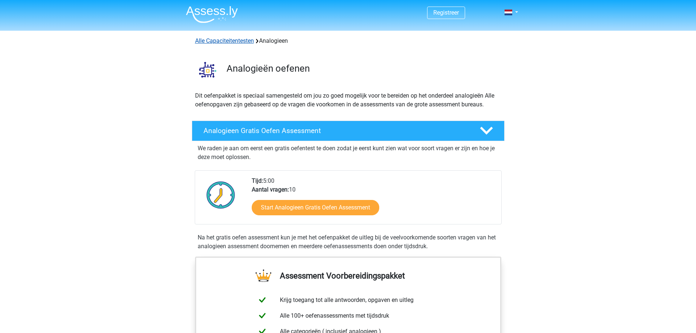
click at [244, 41] on link "Alle Capaciteitentesten" at bounding box center [224, 40] width 59 height 7
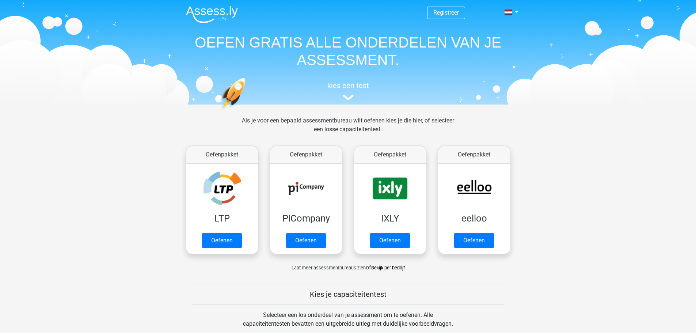
scroll to position [311, 0]
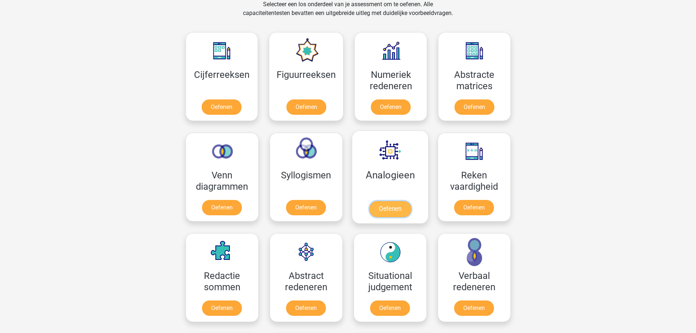
click at [392, 201] on link "Oefenen" at bounding box center [390, 209] width 42 height 16
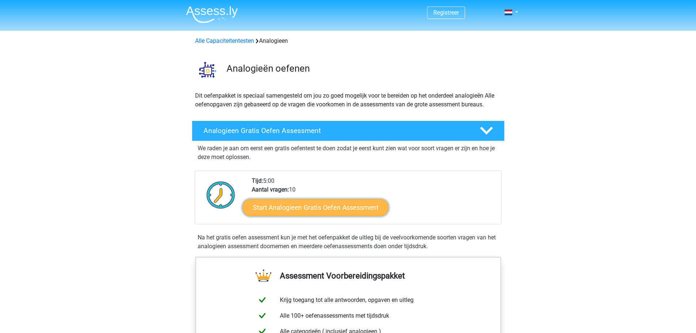
click at [307, 209] on link "Start Analogieen Gratis Oefen Assessment" at bounding box center [315, 207] width 147 height 18
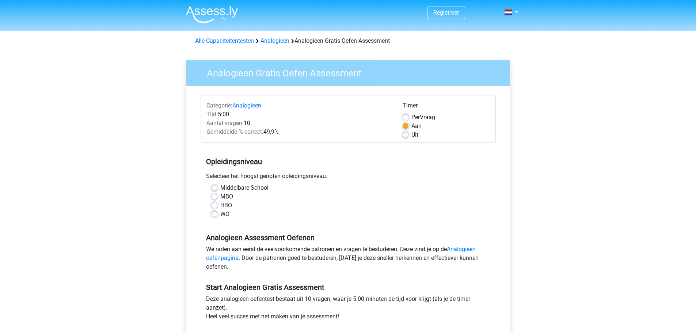
click at [227, 207] on label "HBO" at bounding box center [226, 205] width 12 height 9
click at [217, 207] on input "HBO" at bounding box center [215, 204] width 6 height 7
radio input "true"
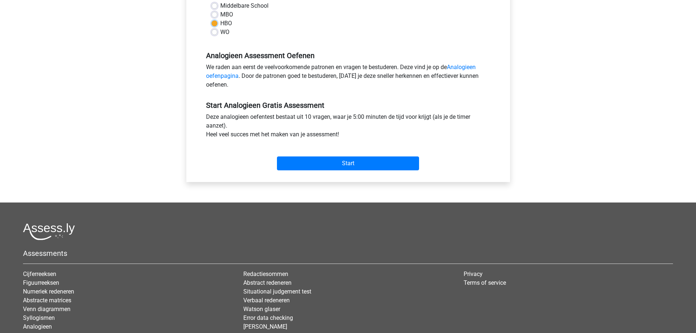
scroll to position [183, 0]
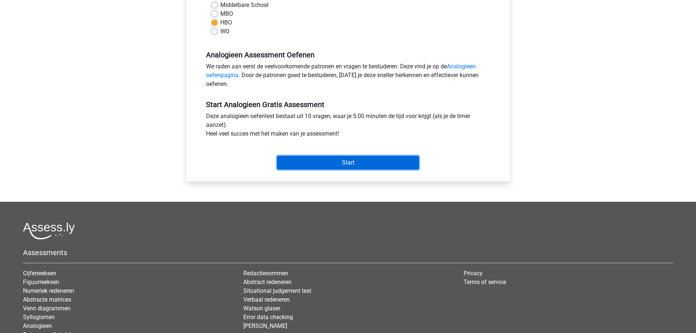
click at [345, 161] on input "Start" at bounding box center [348, 163] width 142 height 14
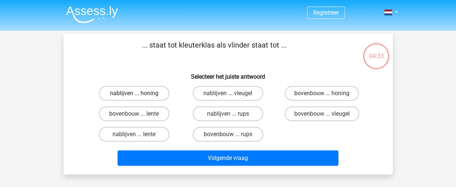
click at [116, 92] on label "nablijven ... honing" at bounding box center [134, 93] width 71 height 15
click at [134, 93] on input "nablijven ... honing" at bounding box center [136, 95] width 5 height 5
radio input "true"
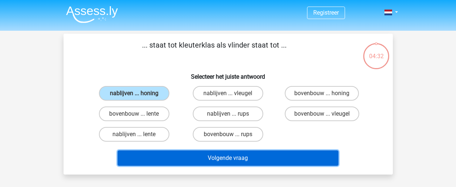
click at [211, 160] on button "Volgende vraag" at bounding box center [228, 157] width 221 height 15
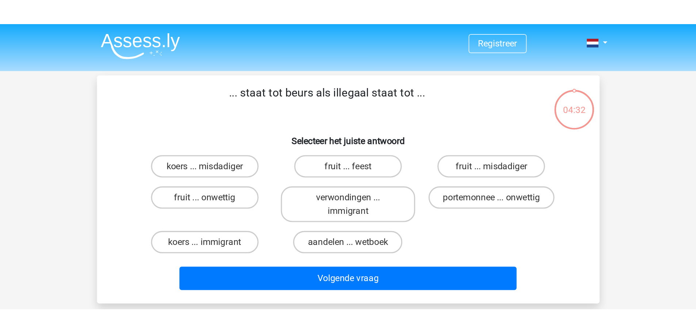
scroll to position [34, 0]
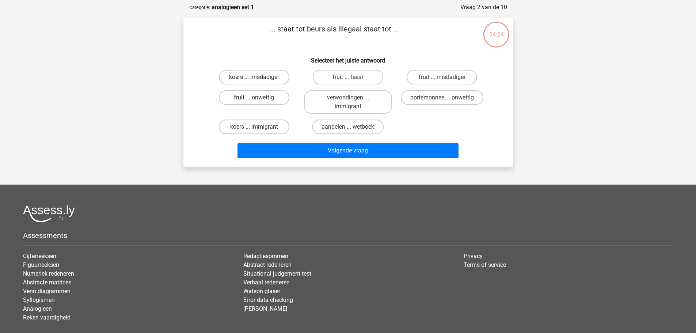
click at [243, 75] on label "koers ... misdadiger" at bounding box center [254, 77] width 71 height 15
click at [254, 77] on input "koers ... misdadiger" at bounding box center [256, 79] width 5 height 5
radio input "true"
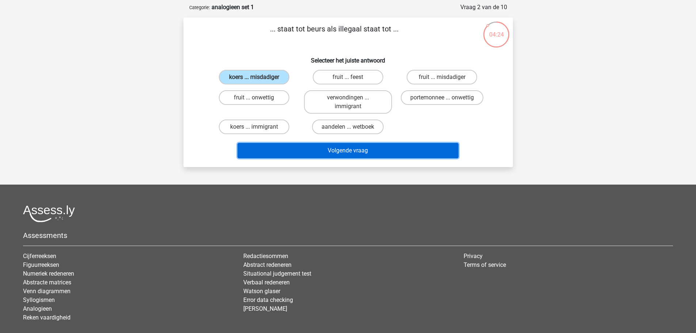
click at [332, 157] on button "Volgende vraag" at bounding box center [348, 150] width 221 height 15
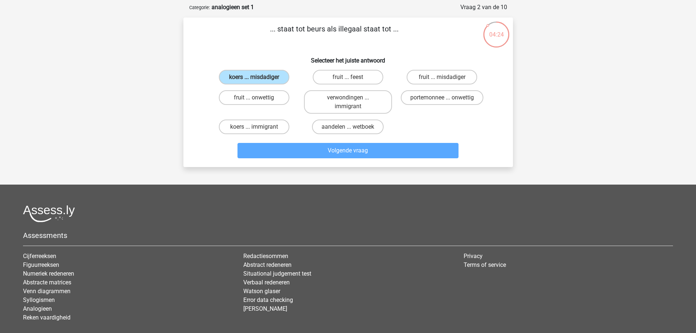
scroll to position [37, 0]
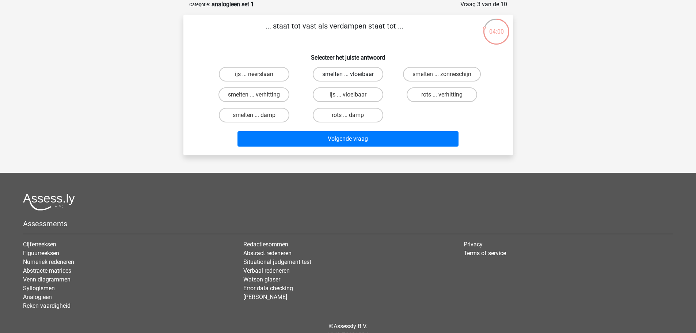
click at [334, 72] on label "smelten ... vloeibaar" at bounding box center [348, 74] width 71 height 15
click at [348, 74] on input "smelten ... vloeibaar" at bounding box center [350, 76] width 5 height 5
radio input "true"
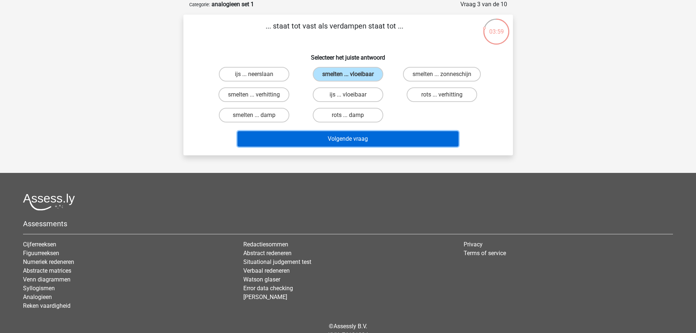
click at [340, 140] on button "Volgende vraag" at bounding box center [348, 138] width 221 height 15
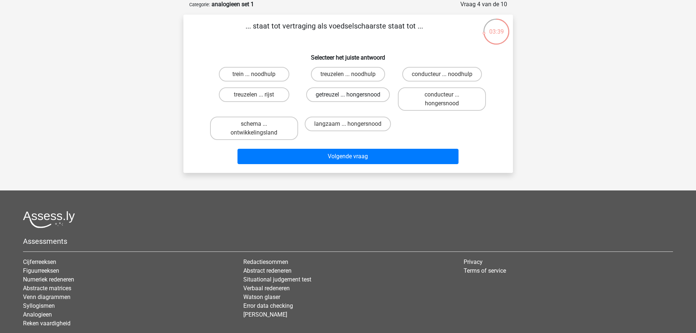
click at [345, 92] on label "getreuzel ... hongersnood" at bounding box center [348, 94] width 84 height 15
click at [348, 95] on input "getreuzel ... hongersnood" at bounding box center [350, 97] width 5 height 5
radio input "true"
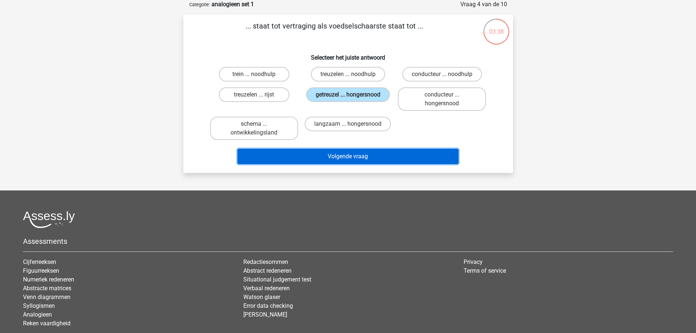
click at [349, 152] on button "Volgende vraag" at bounding box center [348, 156] width 221 height 15
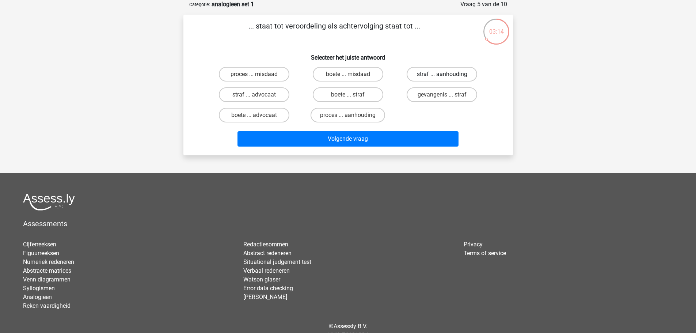
click at [429, 72] on label "straf ... aanhouding" at bounding box center [442, 74] width 71 height 15
click at [442, 74] on input "straf ... aanhouding" at bounding box center [444, 76] width 5 height 5
radio input "true"
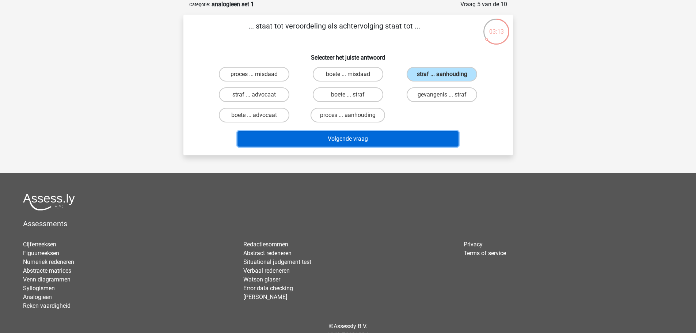
click at [343, 136] on button "Volgende vraag" at bounding box center [348, 138] width 221 height 15
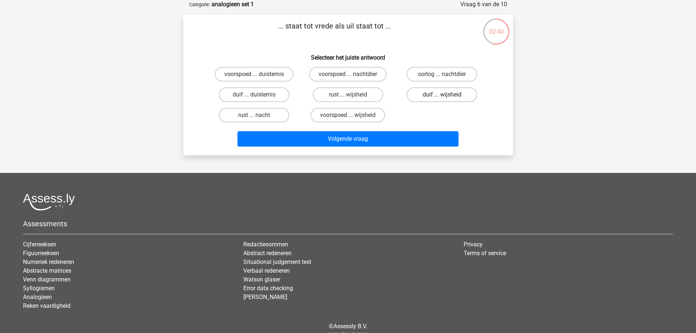
click at [446, 94] on label "duif ... wijsheid" at bounding box center [442, 94] width 71 height 15
click at [446, 95] on input "duif ... wijsheid" at bounding box center [444, 97] width 5 height 5
radio input "true"
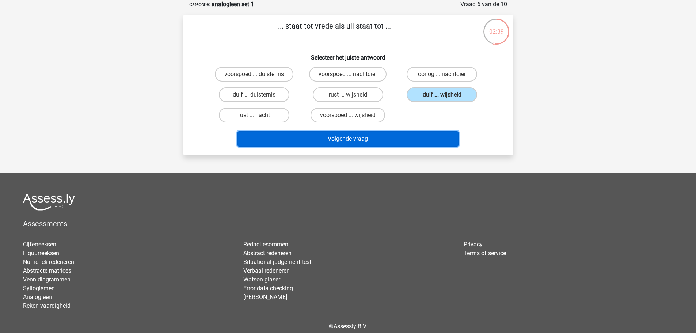
click at [385, 140] on button "Volgende vraag" at bounding box center [348, 138] width 221 height 15
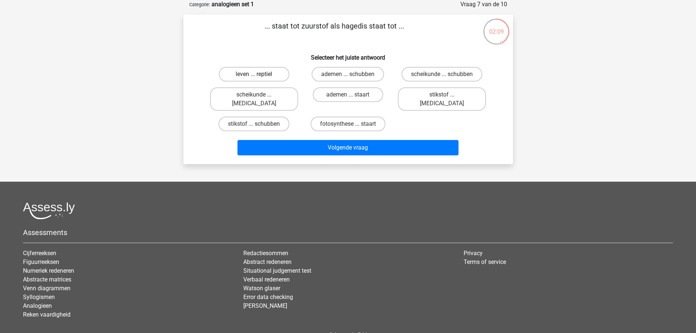
click at [253, 74] on label "leven ... reptiel" at bounding box center [254, 74] width 71 height 15
click at [254, 74] on input "leven ... reptiel" at bounding box center [256, 76] width 5 height 5
radio input "true"
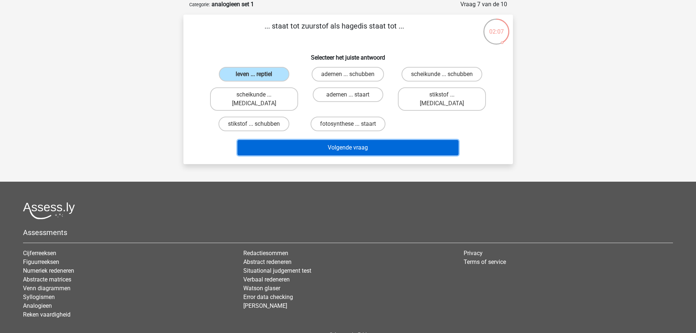
click at [352, 140] on button "Volgende vraag" at bounding box center [348, 147] width 221 height 15
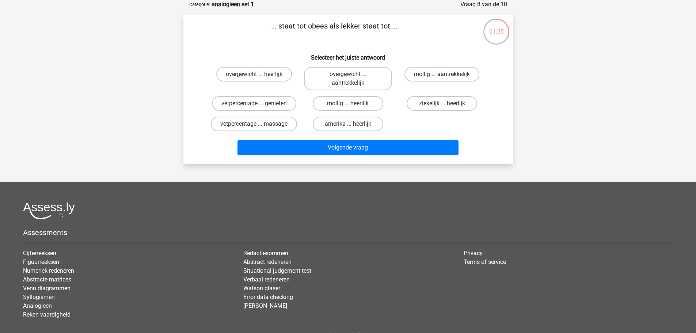
click at [257, 104] on input "vetpercentage ... genieten" at bounding box center [256, 105] width 5 height 5
radio input "true"
click at [253, 76] on label "overgewicht ... heerlijk" at bounding box center [254, 74] width 76 height 15
click at [254, 76] on input "overgewicht ... heerlijk" at bounding box center [256, 76] width 5 height 5
radio input "true"
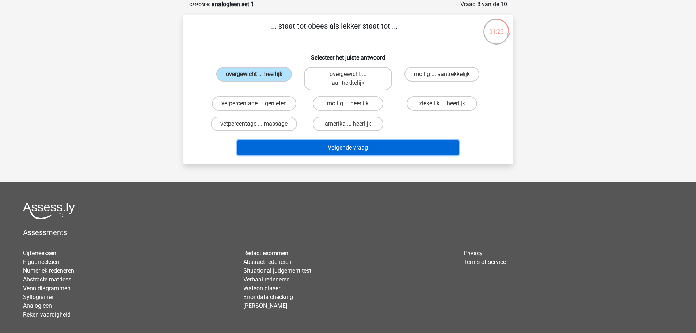
click at [335, 148] on button "Volgende vraag" at bounding box center [348, 147] width 221 height 15
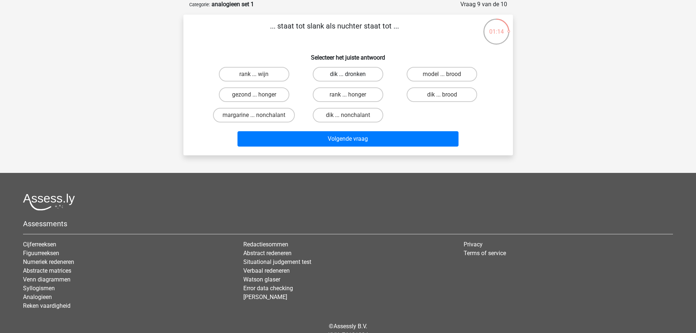
click at [356, 73] on label "dik ... dronken" at bounding box center [348, 74] width 71 height 15
click at [353, 74] on input "dik ... dronken" at bounding box center [350, 76] width 5 height 5
radio input "true"
click at [355, 94] on label "rank ... honger" at bounding box center [348, 94] width 71 height 15
click at [353, 95] on input "rank ... honger" at bounding box center [350, 97] width 5 height 5
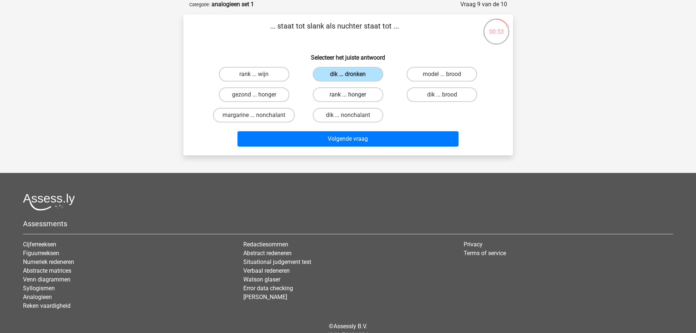
radio input "true"
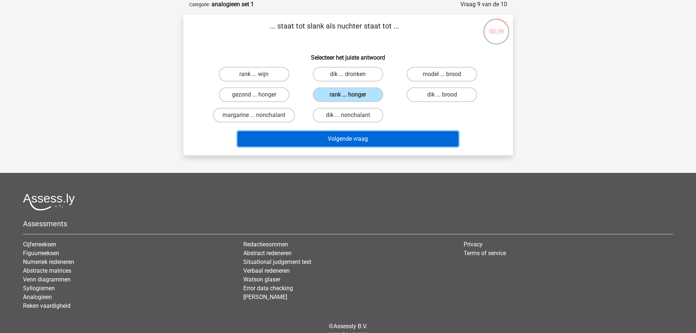
click at [355, 137] on button "Volgende vraag" at bounding box center [348, 138] width 221 height 15
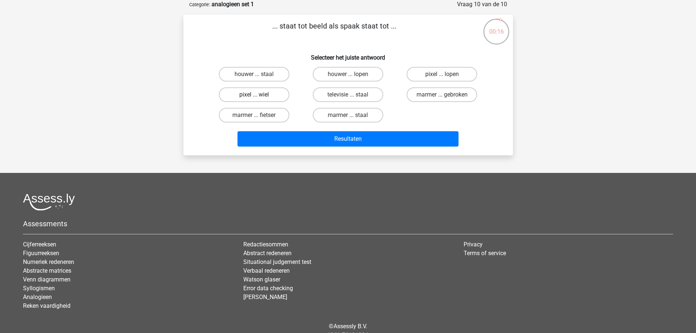
click at [247, 96] on label "pixel ... wiel" at bounding box center [254, 94] width 71 height 15
click at [254, 96] on input "pixel ... wiel" at bounding box center [256, 97] width 5 height 5
radio input "true"
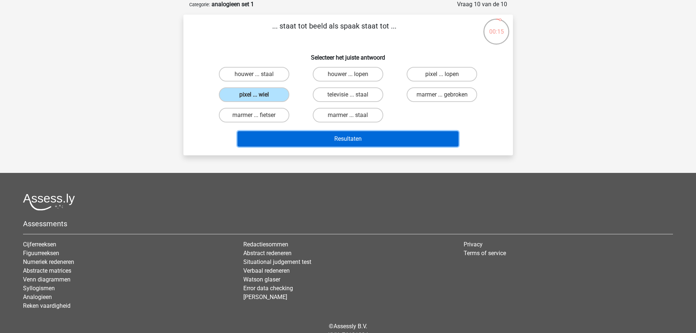
click at [326, 141] on button "Resultaten" at bounding box center [348, 138] width 221 height 15
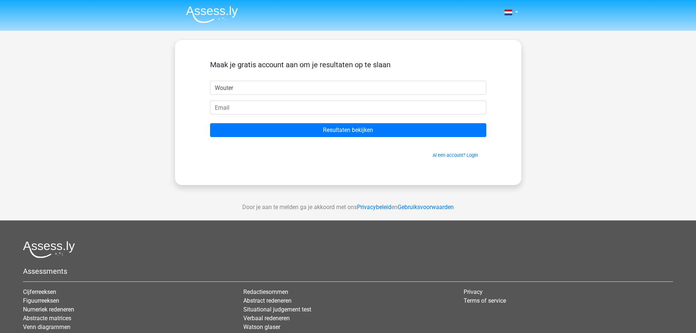
type input "Wouter"
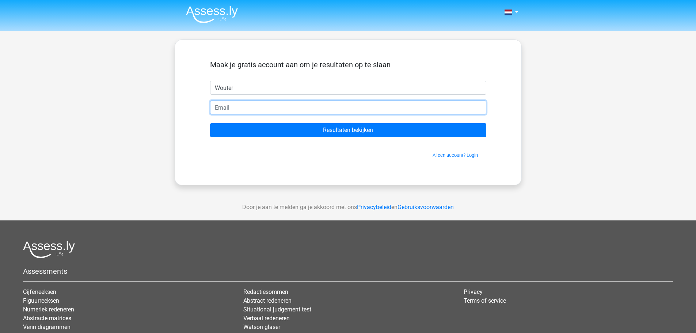
click at [257, 108] on input "email" at bounding box center [348, 107] width 276 height 14
type input "blijhoofd5@hotmail.com"
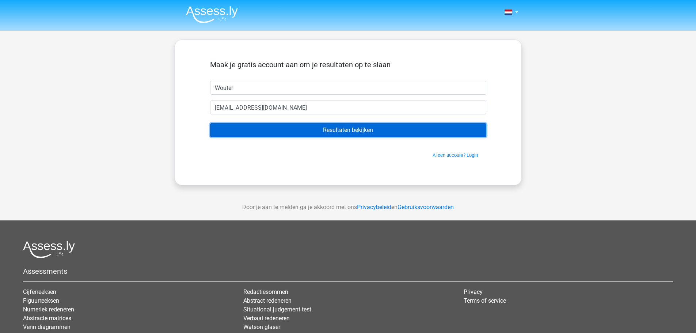
click at [302, 132] on input "Resultaten bekijken" at bounding box center [348, 130] width 276 height 14
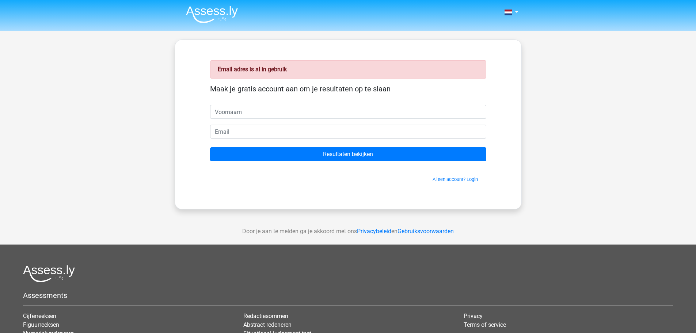
click at [279, 111] on input "text" at bounding box center [348, 112] width 276 height 14
type input "Wouter"
click at [245, 133] on input "email" at bounding box center [348, 132] width 276 height 14
type input "[EMAIL_ADDRESS][DOMAIN_NAME]"
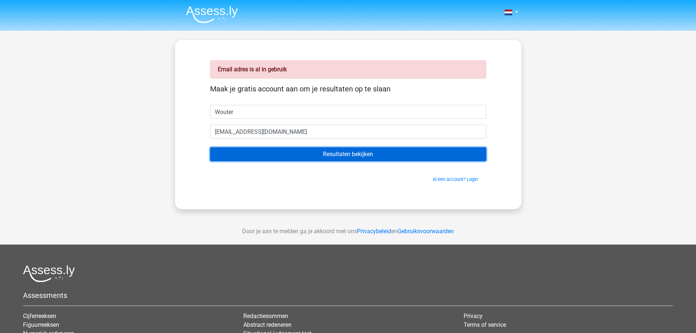
click at [341, 152] on input "Resultaten bekijken" at bounding box center [348, 154] width 276 height 14
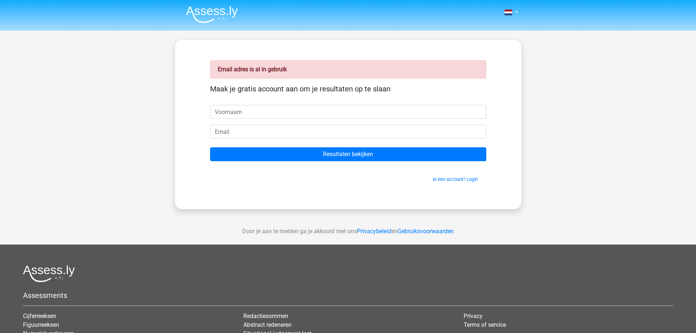
click at [252, 114] on input "text" at bounding box center [348, 112] width 276 height 14
type input "Wouter"
click at [258, 128] on input "email" at bounding box center [348, 132] width 276 height 14
click at [236, 132] on input "email" at bounding box center [348, 132] width 276 height 14
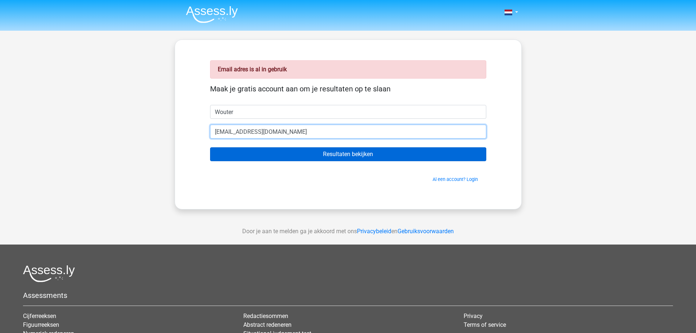
type input "[EMAIL_ADDRESS][DOMAIN_NAME]"
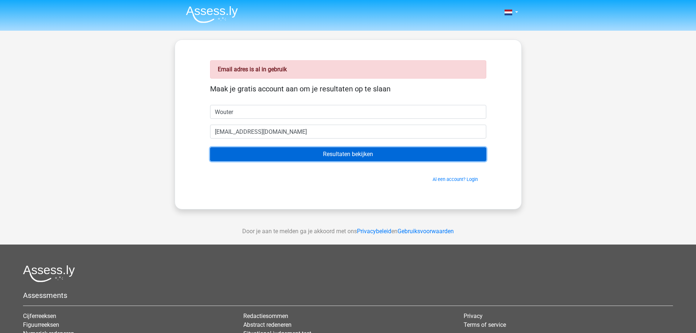
click at [310, 160] on input "Resultaten bekijken" at bounding box center [348, 154] width 276 height 14
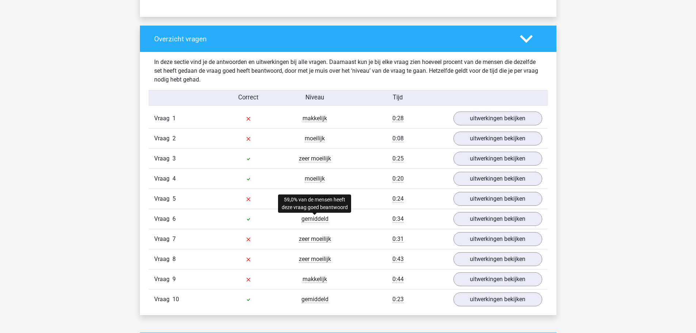
scroll to position [512, 0]
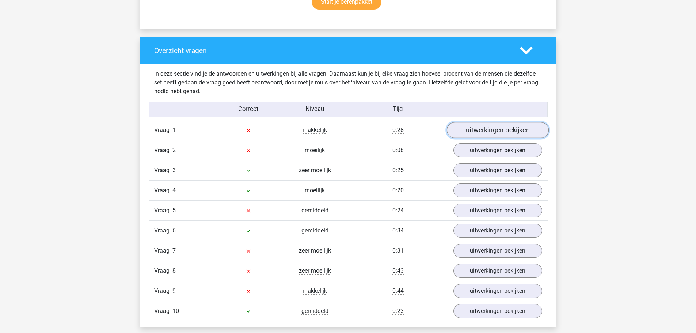
click at [498, 134] on link "uitwerkingen bekijken" at bounding box center [498, 130] width 102 height 16
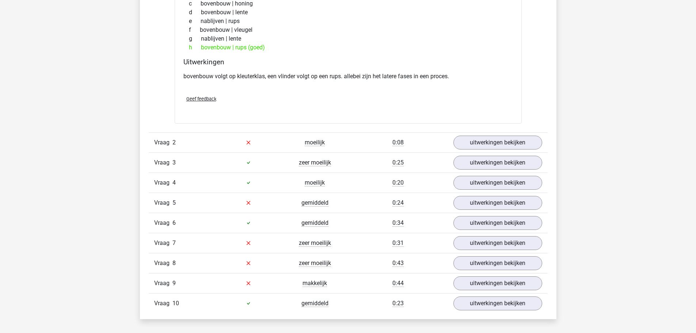
scroll to position [731, 0]
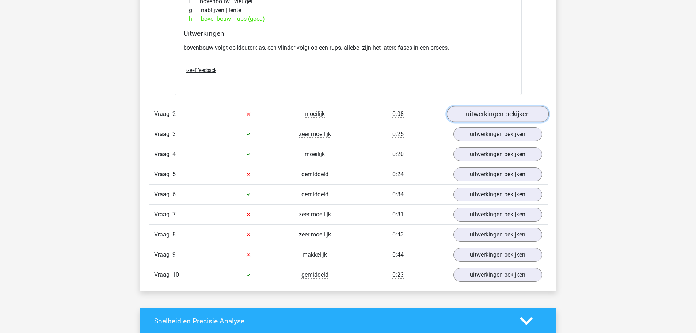
click at [510, 115] on link "uitwerkingen bekijken" at bounding box center [498, 114] width 102 height 16
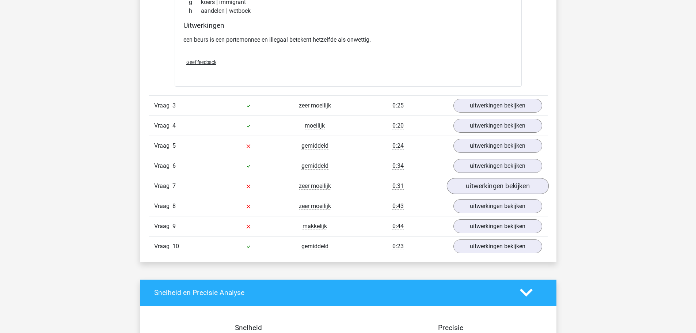
scroll to position [950, 0]
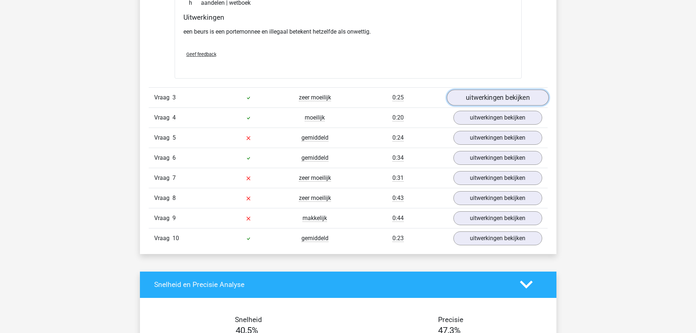
click at [483, 93] on link "uitwerkingen bekijken" at bounding box center [498, 98] width 102 height 16
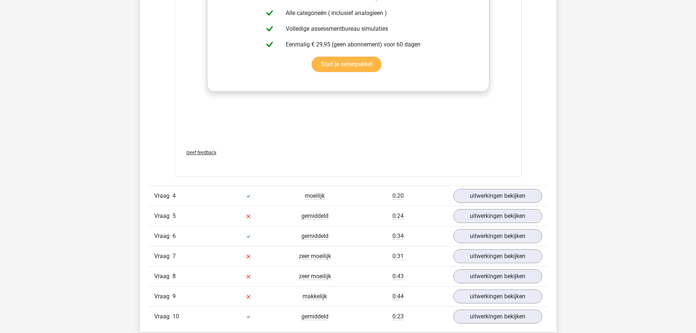
scroll to position [1352, 0]
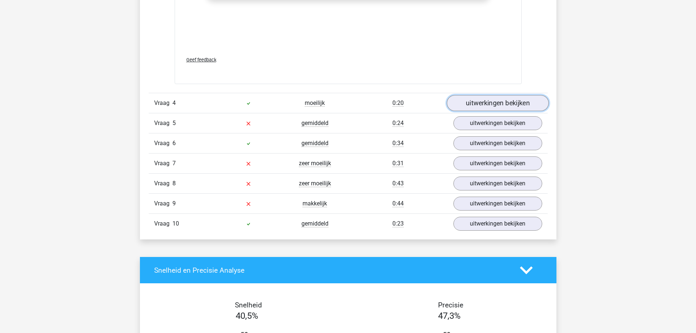
click at [496, 100] on link "uitwerkingen bekijken" at bounding box center [498, 103] width 102 height 16
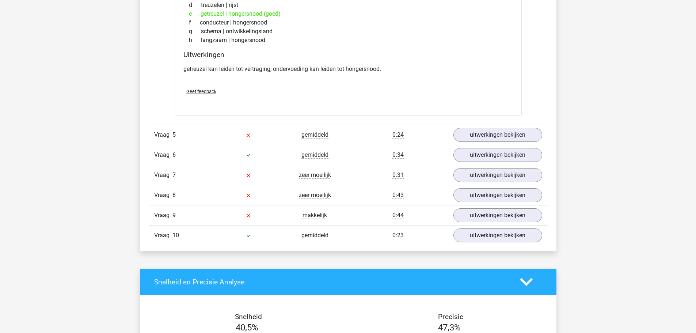
scroll to position [1535, 0]
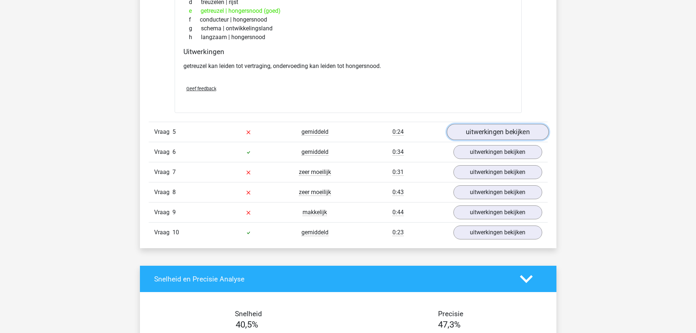
click at [480, 131] on link "uitwerkingen bekijken" at bounding box center [498, 132] width 102 height 16
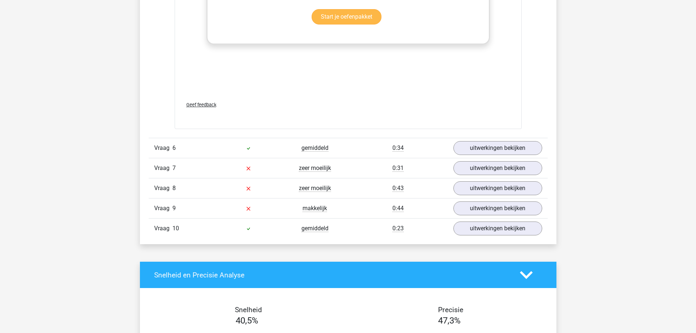
scroll to position [1937, 0]
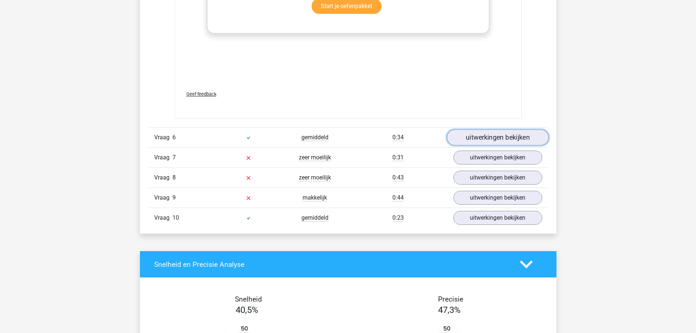
click at [474, 142] on link "uitwerkingen bekijken" at bounding box center [498, 138] width 102 height 16
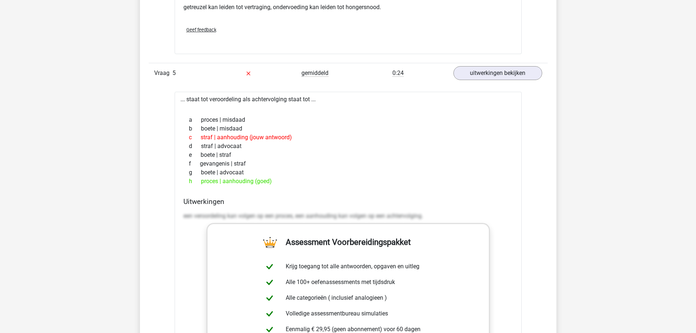
scroll to position [1560, 0]
